Goal: Task Accomplishment & Management: Manage account settings

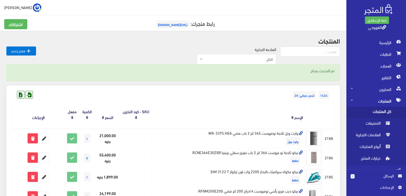
scroll to position [318, 0]
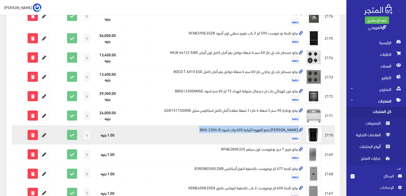
click at [43, 135] on icon at bounding box center [44, 135] width 10 height 10
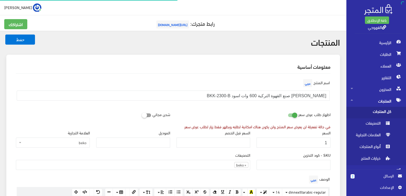
scroll to position [370, 0]
click at [328, 142] on input "1" at bounding box center [294, 142] width 74 height 10
paste input "5898"
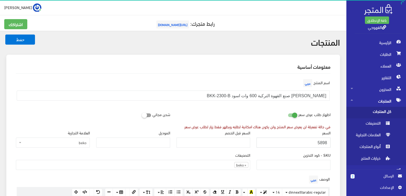
type input "5898"
click at [5, 34] on button "حفظ" at bounding box center [20, 39] width 30 height 10
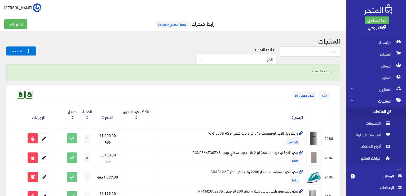
click at [224, 111] on th "الإسم" at bounding box center [228, 115] width 153 height 28
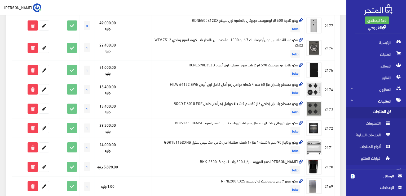
scroll to position [297, 0]
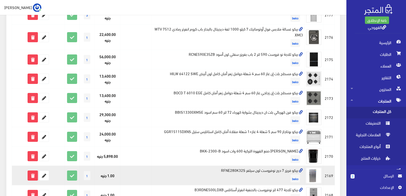
click at [227, 165] on td "بيكو فريزر 7 درج نوفروست لون سيلفر RFNE280K32S beko" at bounding box center [228, 174] width 153 height 19
click at [225, 168] on td "بيكو فريزر 7 درج نوفروست لون سيلفر RFNE280K32S beko" at bounding box center [228, 174] width 153 height 19
copy td "بيكو فريزر 7 درج نوفروست لون سيلفر RFNE280K32S"
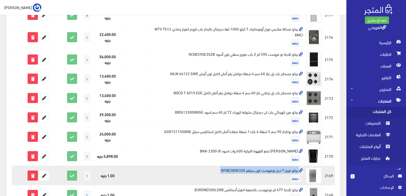
copy td "بيكو فريزر 7 درج نوفروست لون سيلفر RFNE280K32S"
click at [35, 176] on icon at bounding box center [33, 176] width 10 height 10
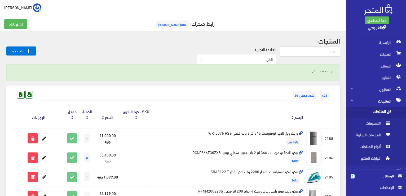
click at [169, 88] on div "1423 شحن مجاني: 20" at bounding box center [173, 89] width 323 height 8
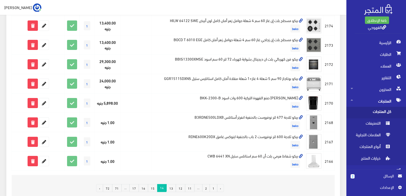
scroll to position [361, 0]
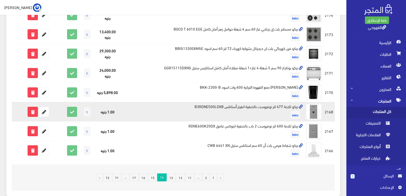
click at [223, 105] on td "بيكو ثلاجة 477 لتر نوفروست بالحنفية انفرتر أستانلس B3RDNE500LDXB beko" at bounding box center [228, 111] width 153 height 19
copy td "بيكو ثلاجة 477 لتر نوفروست بالحنفية انفرتر أستانلس B3RDNE500LDXB"
click at [42, 108] on icon at bounding box center [44, 112] width 10 height 10
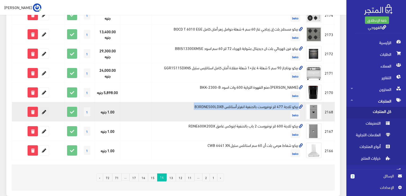
click at [42, 108] on icon at bounding box center [44, 112] width 10 height 10
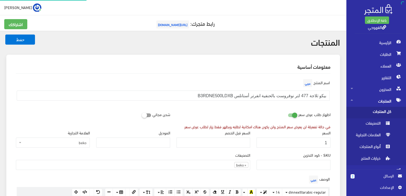
scroll to position [369, 0]
click at [292, 144] on input "1" at bounding box center [294, 142] width 74 height 10
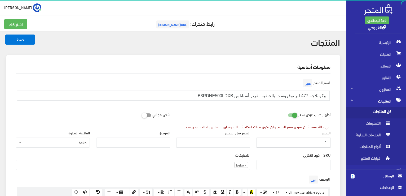
click at [292, 144] on input "1" at bounding box center [294, 142] width 74 height 10
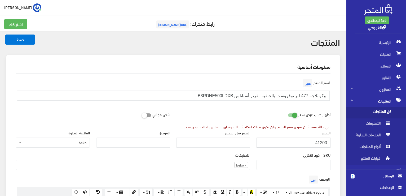
type input "41200"
click at [5, 34] on button "حفظ" at bounding box center [20, 39] width 30 height 10
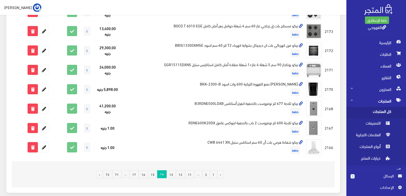
scroll to position [371, 0]
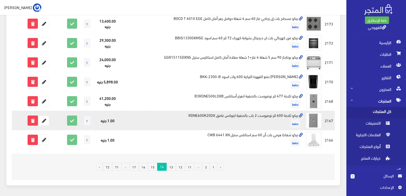
click at [293, 116] on td "بيكو ثلاجة 600 لتر نوفروست 2 باب بالحنفية اينوكس غامق RDNE600K20DX beko" at bounding box center [228, 120] width 153 height 19
copy td "بيكو ثلاجة 600 لتر نوفروست 2 باب بالحنفية اينوكس غامق RDNE600K20DX"
click at [48, 118] on icon at bounding box center [44, 121] width 10 height 10
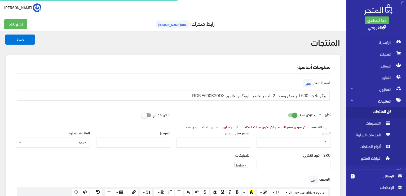
scroll to position [370, 0]
click at [313, 140] on input "1" at bounding box center [294, 142] width 74 height 10
type input "56500"
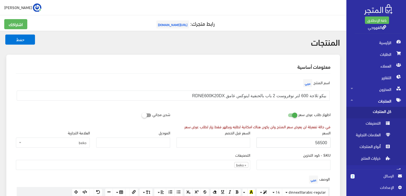
click at [5, 34] on button "حفظ" at bounding box center [20, 39] width 30 height 10
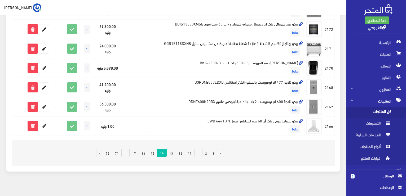
scroll to position [389, 0]
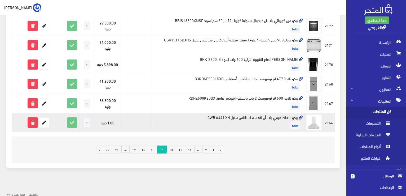
click at [275, 116] on td "بيكو شفاط هرمي بلت أن 60 سم استانلس ستيل CWB 6441 XN beko" at bounding box center [228, 122] width 153 height 19
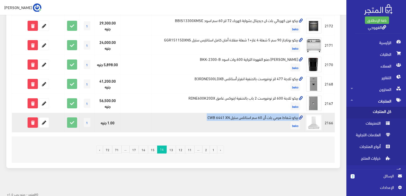
click at [275, 116] on td "بيكو شفاط هرمي بلت أن 60 سم استانلس ستيل CWB 6441 XN beko" at bounding box center [228, 122] width 153 height 19
copy td "بيكو شفاط هرمي بلت أن 60 سم استانلس ستيل CWB 6441 XN"
click at [36, 120] on icon at bounding box center [33, 122] width 10 height 10
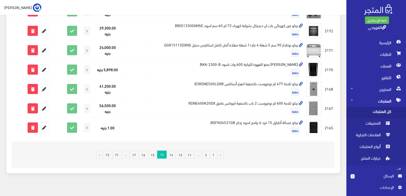
scroll to position [389, 0]
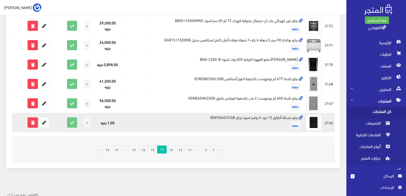
click at [224, 117] on td "بيكو غسالة أطباق 15 فرد 6 برامج اسود زجاج BDFN36531GB beko" at bounding box center [228, 122] width 153 height 19
copy td "بيكو غسالة أطباق 15 فرد 6 برامج اسود زجاج BDFN36531GB"
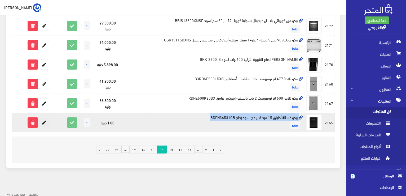
click at [46, 120] on icon at bounding box center [44, 122] width 10 height 10
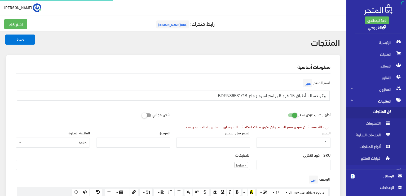
scroll to position [369, 0]
click at [273, 145] on input "1" at bounding box center [294, 142] width 74 height 10
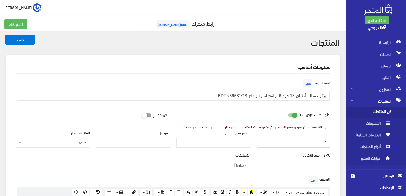
click at [273, 145] on input "1" at bounding box center [294, 142] width 74 height 10
type input "43000"
click at [5, 34] on button "حفظ" at bounding box center [20, 39] width 30 height 10
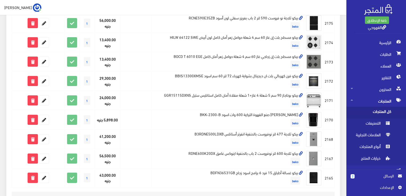
scroll to position [389, 0]
